Goal: Use online tool/utility: Utilize a website feature to perform a specific function

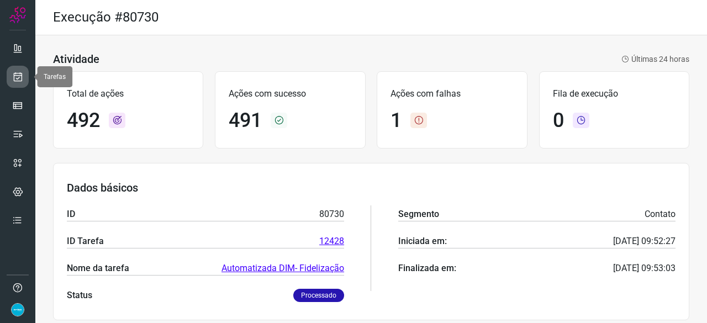
click at [19, 74] on icon at bounding box center [18, 76] width 12 height 11
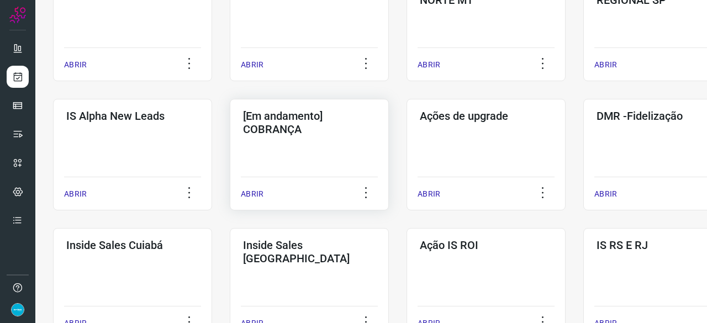
scroll to position [387, 0]
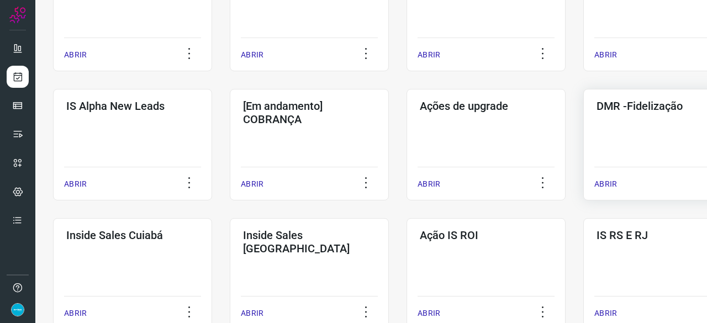
click at [597, 184] on p "ABRIR" at bounding box center [605, 184] width 23 height 12
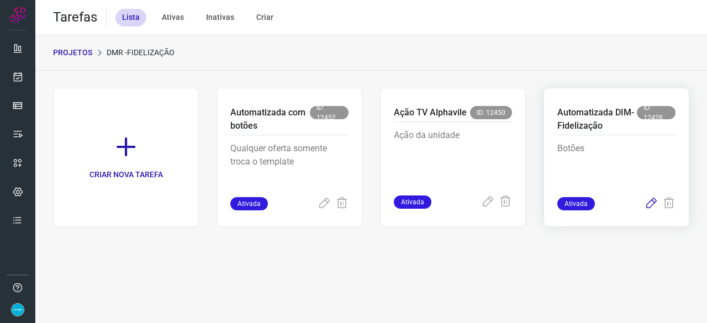
click at [652, 205] on icon at bounding box center [650, 203] width 13 height 13
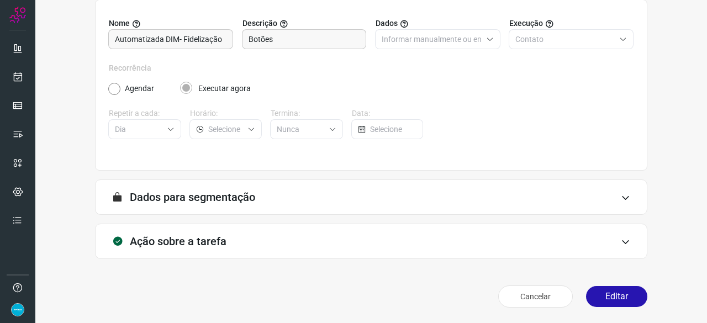
scroll to position [108, 0]
click at [636, 292] on button "Editar" at bounding box center [616, 297] width 61 height 21
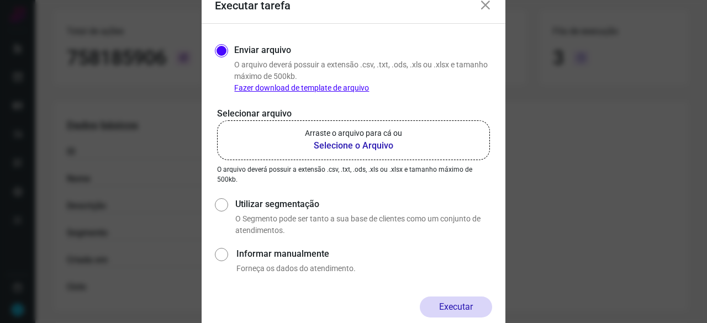
click at [344, 147] on b "Selecione o Arquivo" at bounding box center [353, 145] width 97 height 13
click at [0, 0] on input "Arraste o arquivo para cá ou Selecione o Arquivo" at bounding box center [0, 0] width 0 height 0
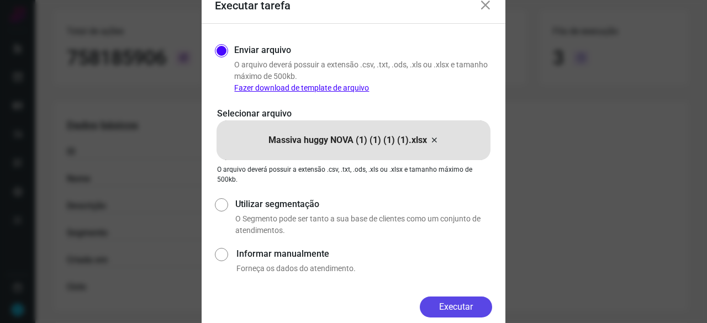
click at [486, 310] on button "Executar" at bounding box center [456, 307] width 72 height 21
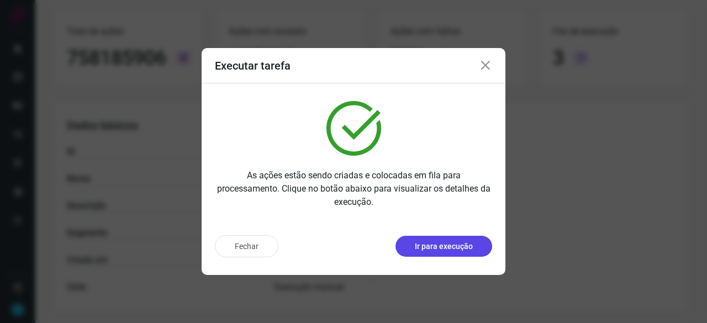
click at [433, 251] on p "Ir para execução" at bounding box center [444, 247] width 58 height 12
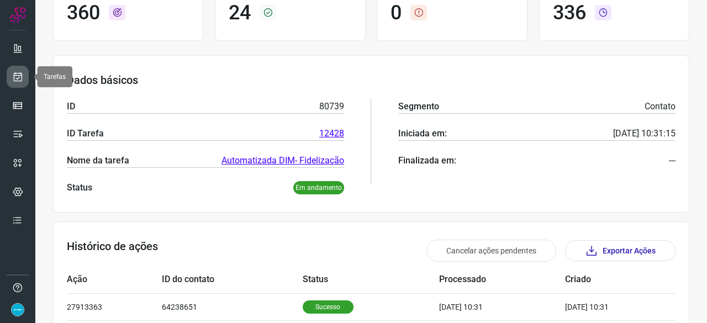
click at [17, 76] on icon at bounding box center [18, 76] width 12 height 11
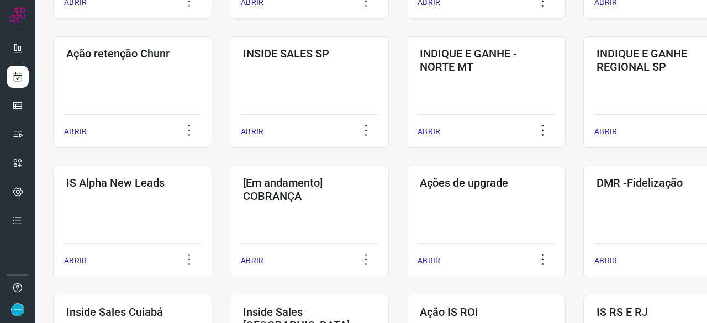
scroll to position [364, 0]
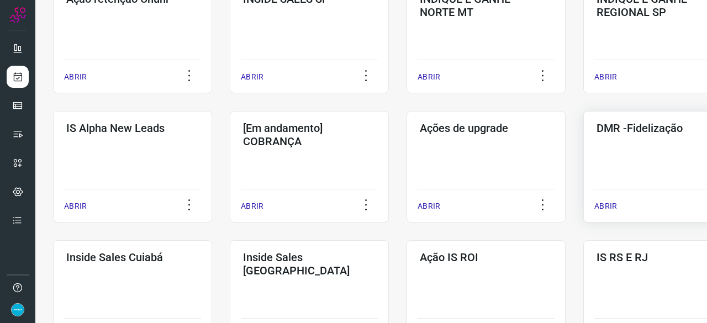
click at [611, 206] on p "ABRIR" at bounding box center [605, 206] width 23 height 12
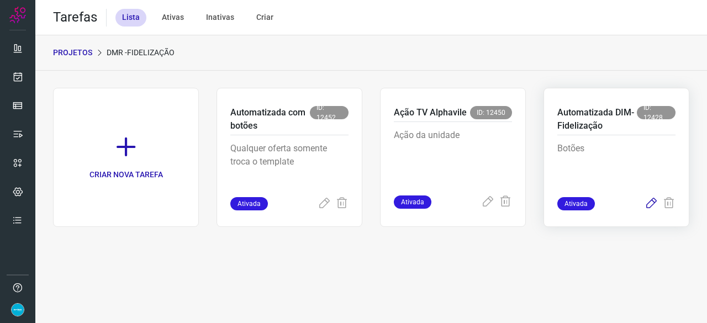
click at [654, 200] on icon at bounding box center [650, 203] width 13 height 13
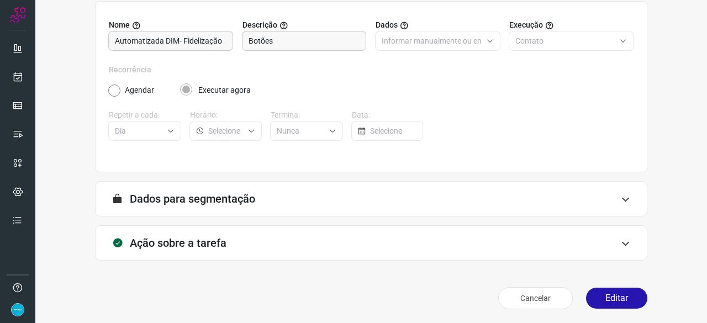
scroll to position [108, 0]
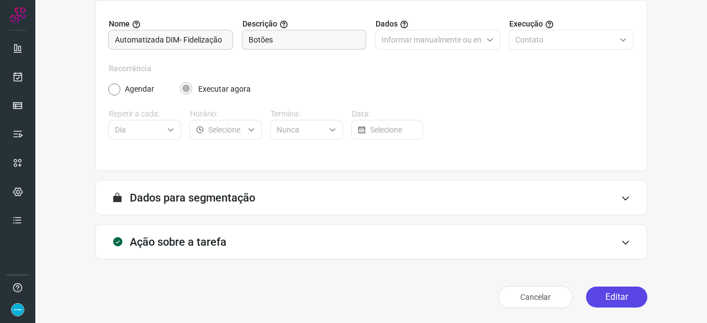
click at [605, 297] on button "Editar" at bounding box center [616, 297] width 61 height 21
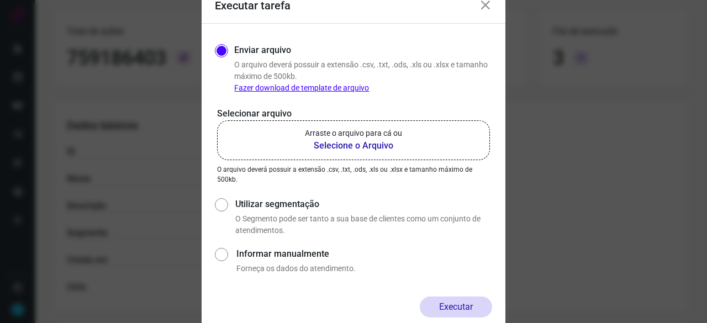
click at [346, 145] on b "Selecione o Arquivo" at bounding box center [353, 145] width 97 height 13
click at [0, 0] on input "Arraste o arquivo para cá ou Selecione o Arquivo" at bounding box center [0, 0] width 0 height 0
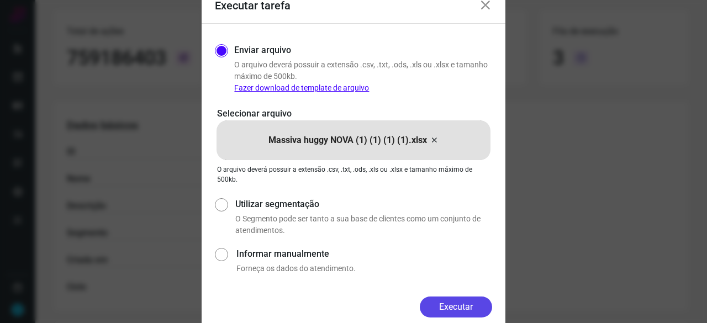
click at [473, 310] on button "Executar" at bounding box center [456, 307] width 72 height 21
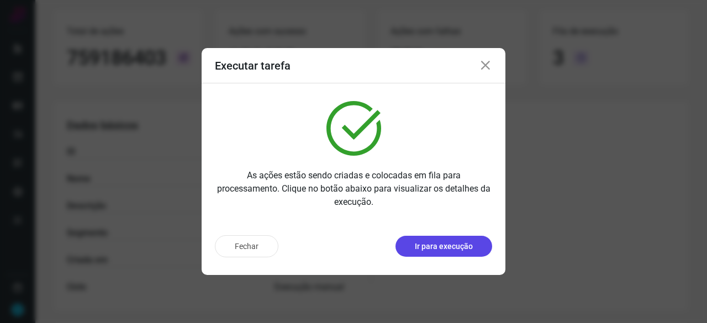
click at [446, 249] on p "Ir para execução" at bounding box center [444, 247] width 58 height 12
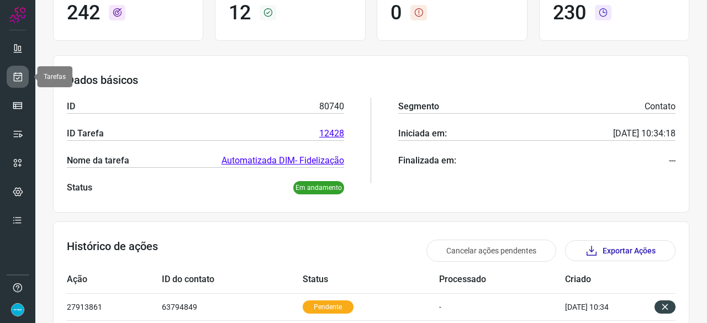
click at [17, 72] on icon at bounding box center [18, 76] width 12 height 11
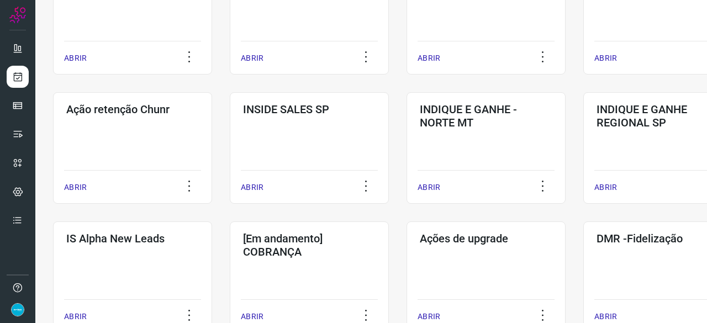
scroll to position [364, 0]
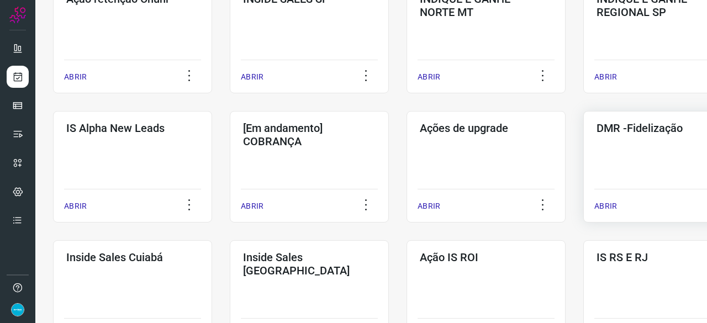
click at [607, 207] on p "ABRIR" at bounding box center [605, 206] width 23 height 12
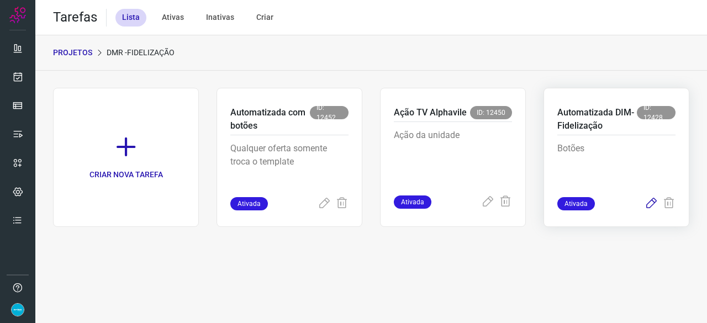
click at [651, 204] on icon at bounding box center [650, 203] width 13 height 13
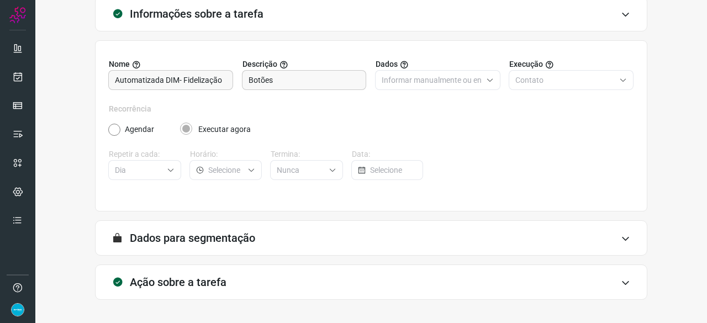
scroll to position [108, 0]
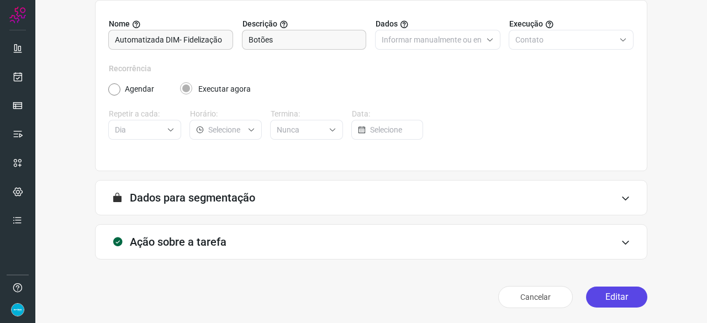
click at [618, 294] on button "Editar" at bounding box center [616, 297] width 61 height 21
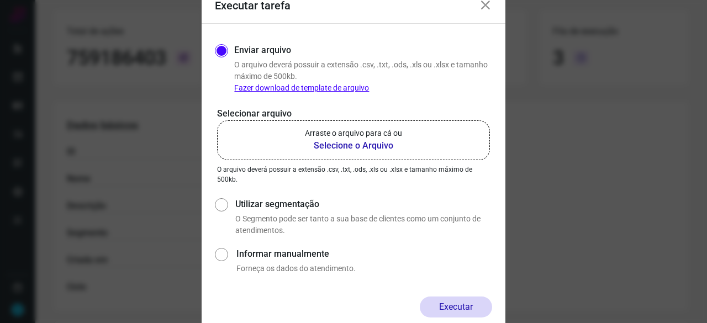
click at [357, 147] on b "Selecione o Arquivo" at bounding box center [353, 145] width 97 height 13
click at [0, 0] on input "Arraste o arquivo para cá ou Selecione o Arquivo" at bounding box center [0, 0] width 0 height 0
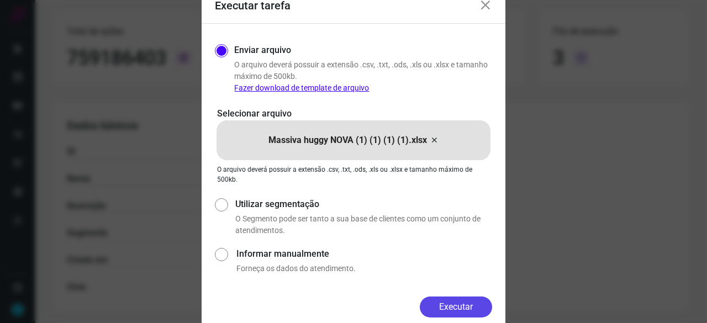
click at [470, 310] on button "Executar" at bounding box center [456, 307] width 72 height 21
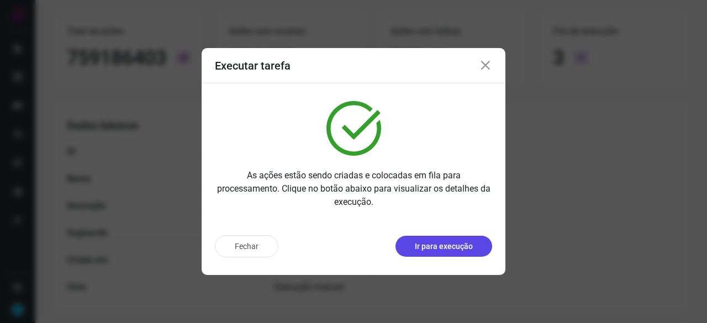
click at [452, 245] on p "Ir para execução" at bounding box center [444, 247] width 58 height 12
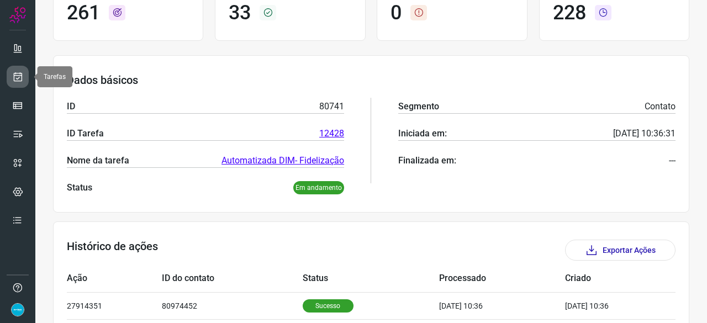
click at [20, 72] on icon at bounding box center [18, 76] width 12 height 11
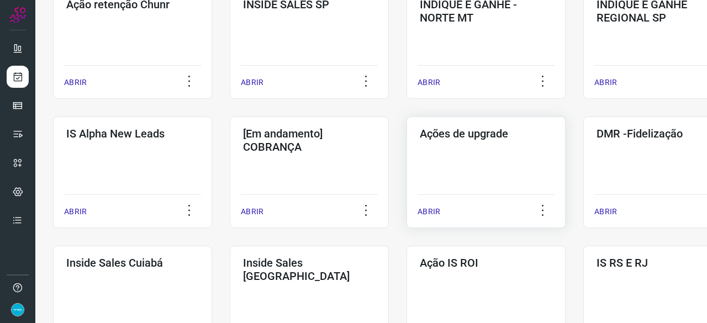
scroll to position [364, 0]
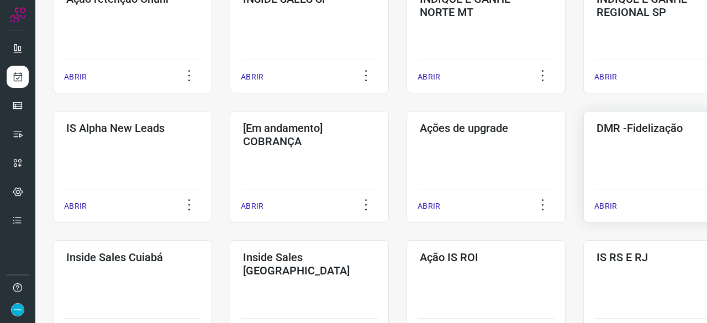
click at [607, 202] on p "ABRIR" at bounding box center [605, 206] width 23 height 12
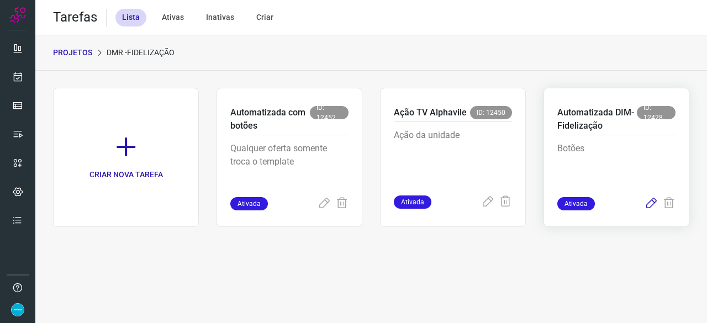
click at [649, 202] on icon at bounding box center [650, 203] width 13 height 13
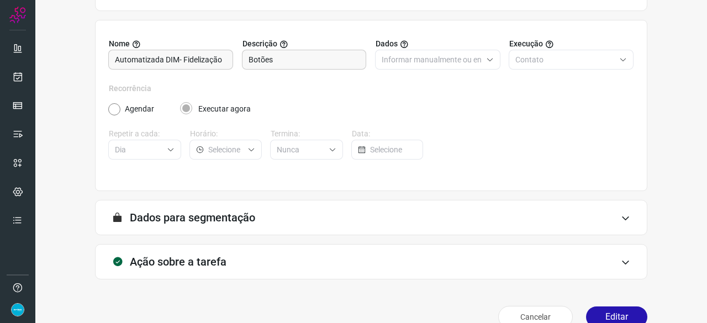
scroll to position [108, 0]
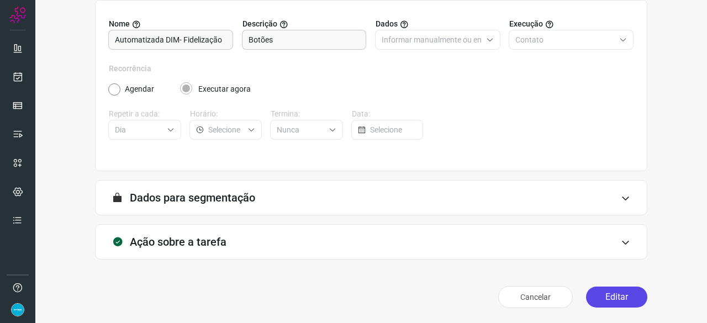
click at [616, 306] on button "Editar" at bounding box center [616, 297] width 61 height 21
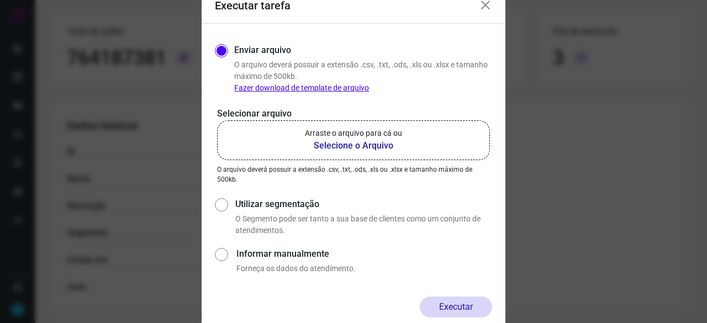
click at [326, 146] on b "Selecione o Arquivo" at bounding box center [353, 145] width 97 height 13
click at [0, 0] on input "Arraste o arquivo para cá ou Selecione o Arquivo" at bounding box center [0, 0] width 0 height 0
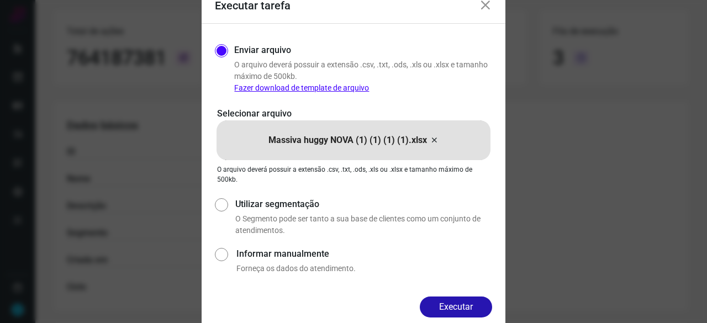
click at [441, 302] on button "Executar" at bounding box center [456, 307] width 72 height 21
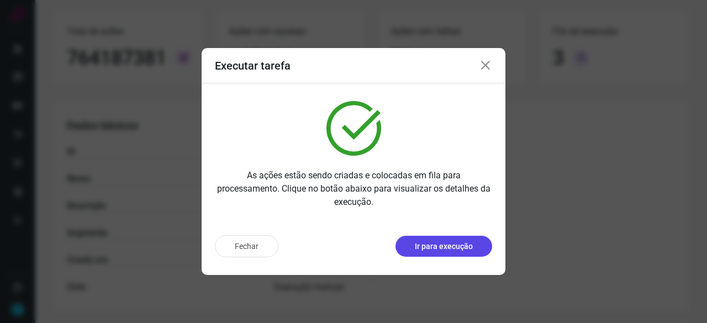
click at [448, 249] on p "Ir para execução" at bounding box center [444, 247] width 58 height 12
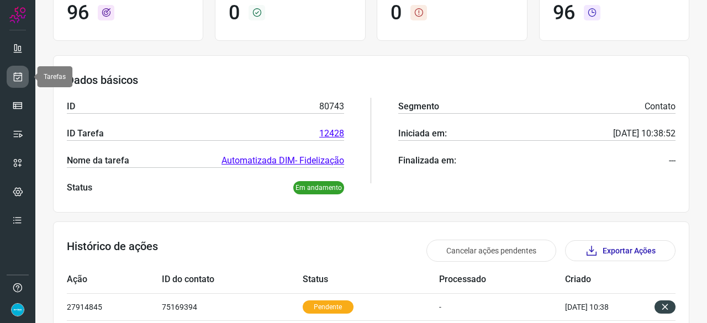
click at [17, 78] on icon at bounding box center [18, 76] width 12 height 11
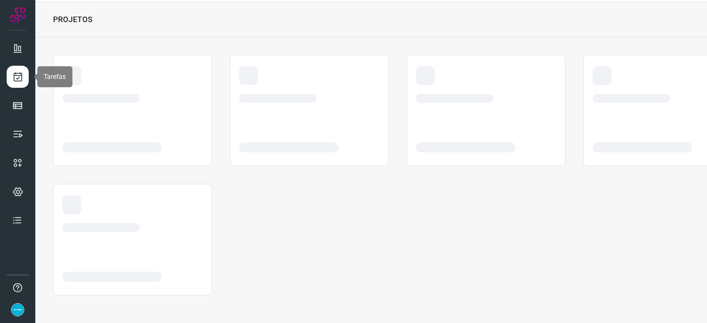
scroll to position [33, 0]
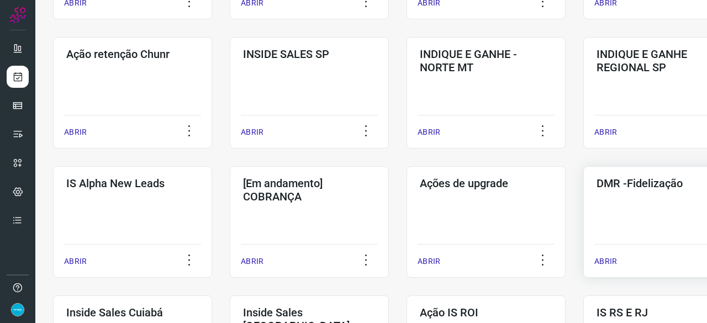
click at [606, 259] on p "ABRIR" at bounding box center [605, 262] width 23 height 12
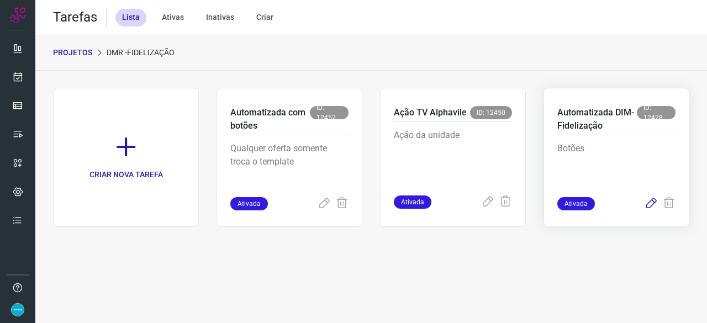
click at [649, 204] on icon at bounding box center [650, 203] width 13 height 13
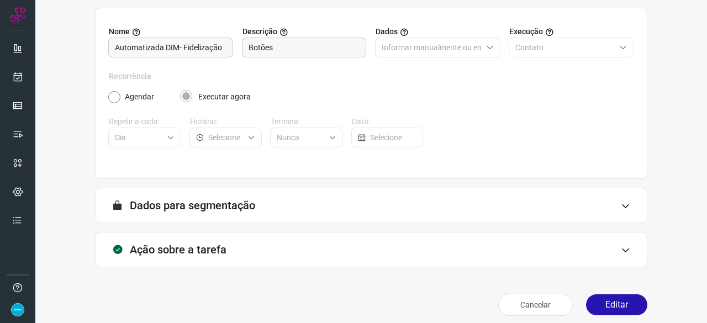
scroll to position [108, 0]
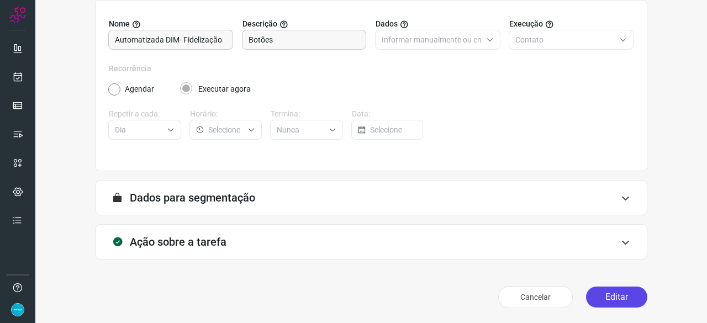
click at [597, 293] on button "Editar" at bounding box center [616, 297] width 61 height 21
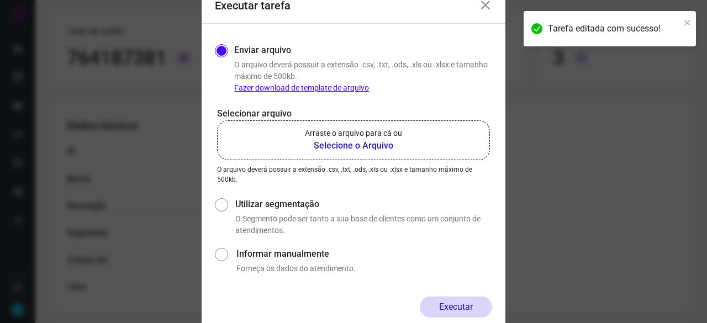
click at [336, 146] on b "Selecione o Arquivo" at bounding box center [353, 145] width 97 height 13
click at [0, 0] on input "Arraste o arquivo para cá ou Selecione o Arquivo" at bounding box center [0, 0] width 0 height 0
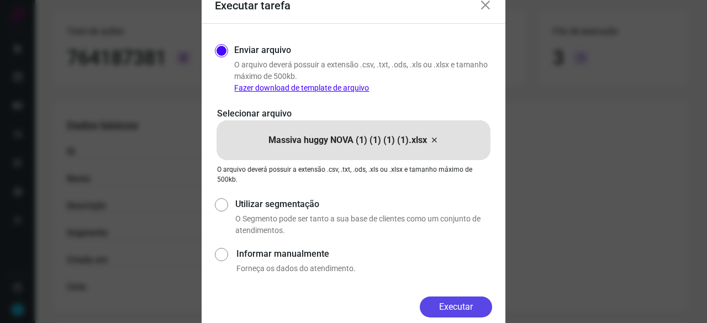
click at [457, 312] on button "Executar" at bounding box center [456, 307] width 72 height 21
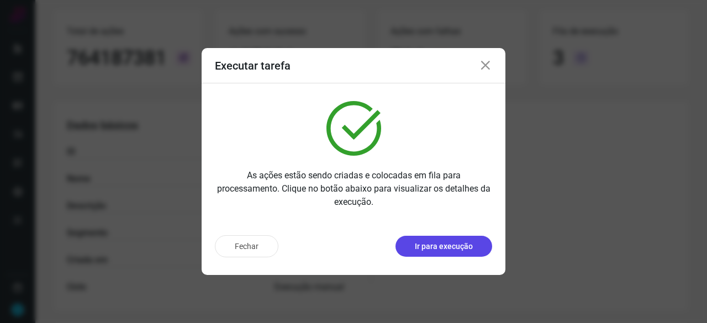
click at [458, 245] on p "Ir para execução" at bounding box center [444, 247] width 58 height 12
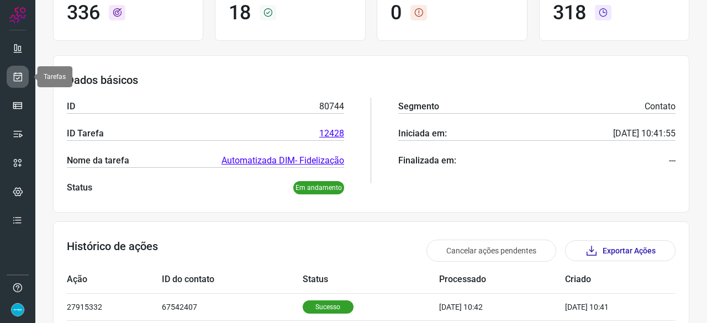
click at [19, 72] on icon at bounding box center [18, 76] width 12 height 11
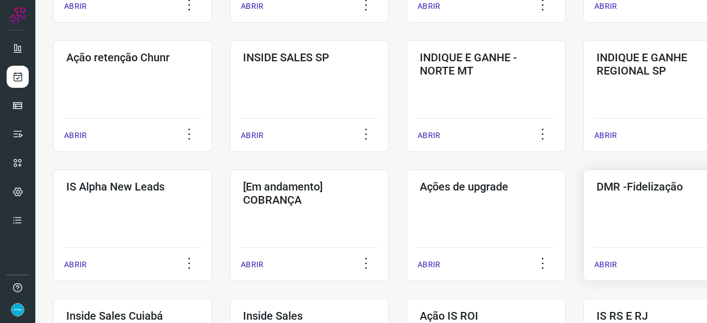
scroll to position [309, 0]
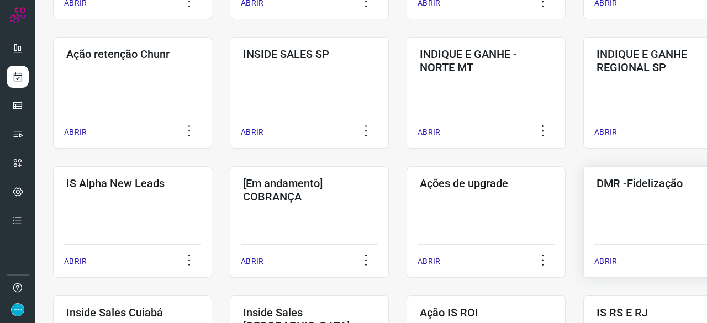
click at [609, 257] on p "ABRIR" at bounding box center [605, 262] width 23 height 12
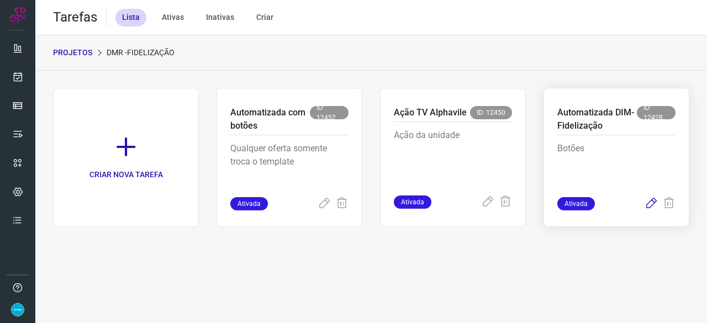
click at [654, 202] on icon at bounding box center [650, 203] width 13 height 13
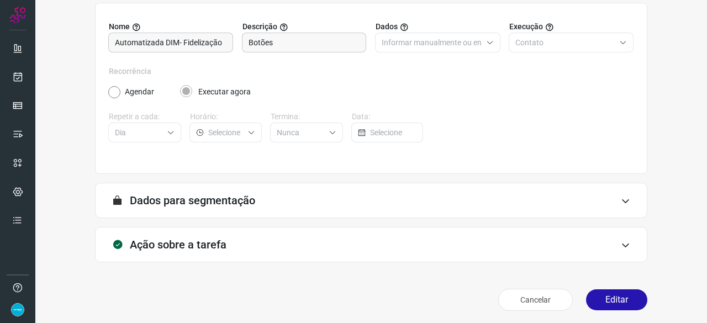
scroll to position [108, 0]
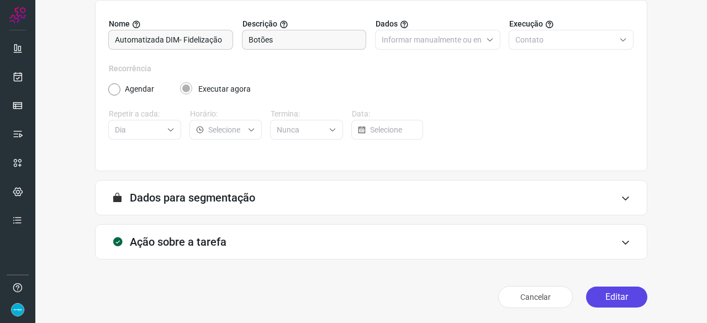
click at [609, 296] on button "Editar" at bounding box center [616, 297] width 61 height 21
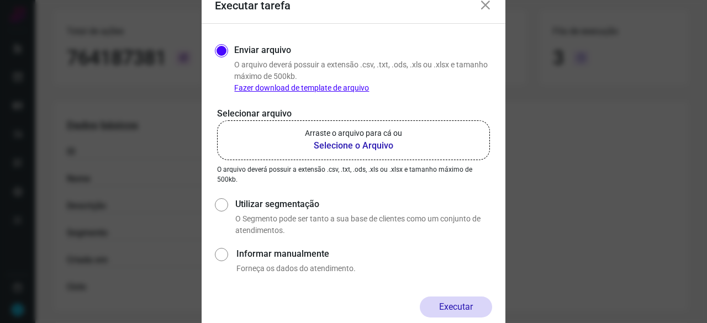
click at [374, 146] on b "Selecione o Arquivo" at bounding box center [353, 145] width 97 height 13
click at [0, 0] on input "Arraste o arquivo para cá ou Selecione o Arquivo" at bounding box center [0, 0] width 0 height 0
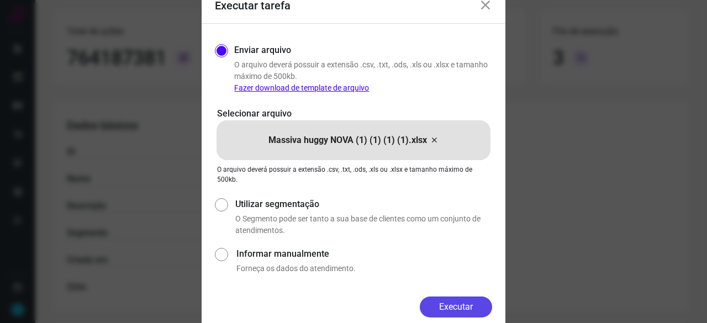
click at [454, 304] on button "Executar" at bounding box center [456, 307] width 72 height 21
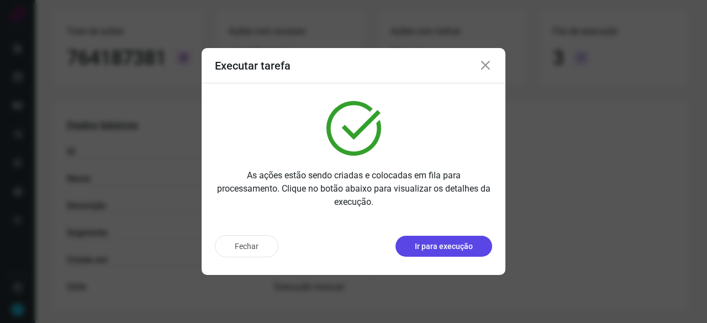
click at [453, 248] on p "Ir para execução" at bounding box center [444, 247] width 58 height 12
